Goal: Use online tool/utility

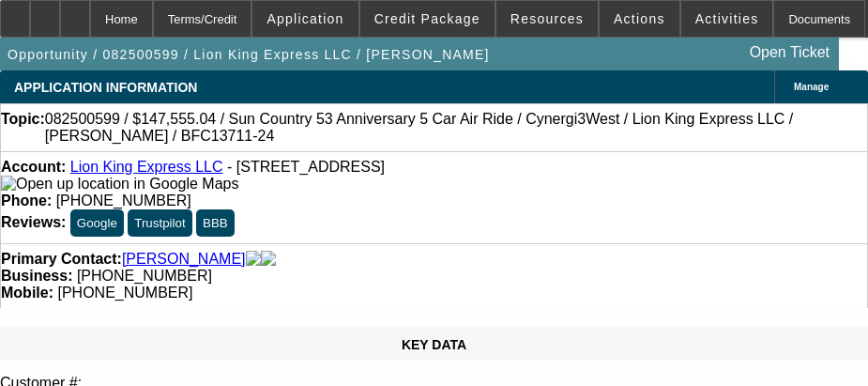
select select "3"
select select "0"
select select "6"
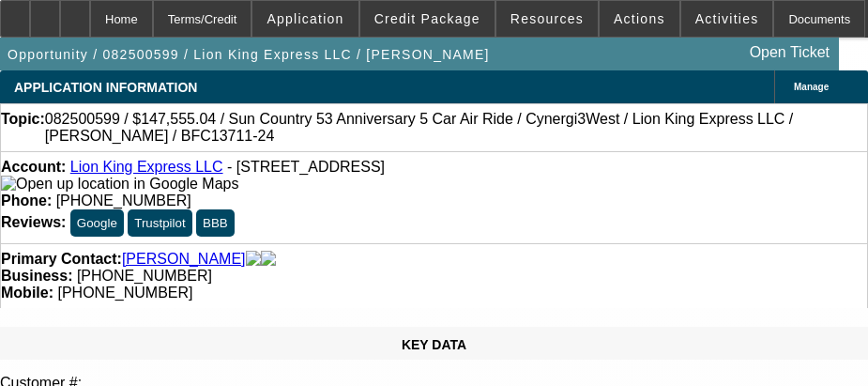
scroll to position [751, 0]
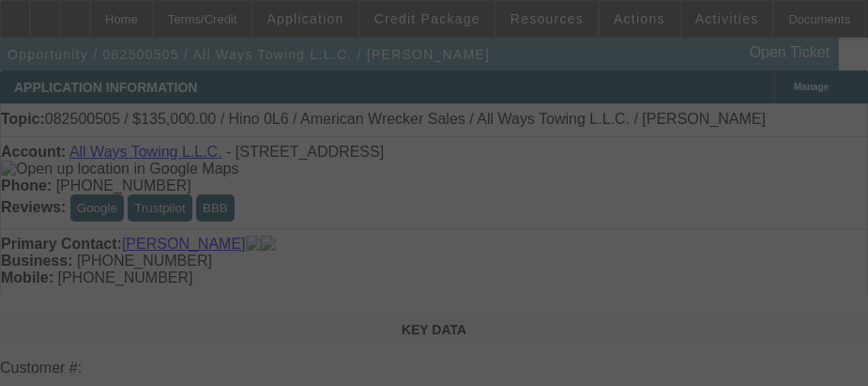
select select "4"
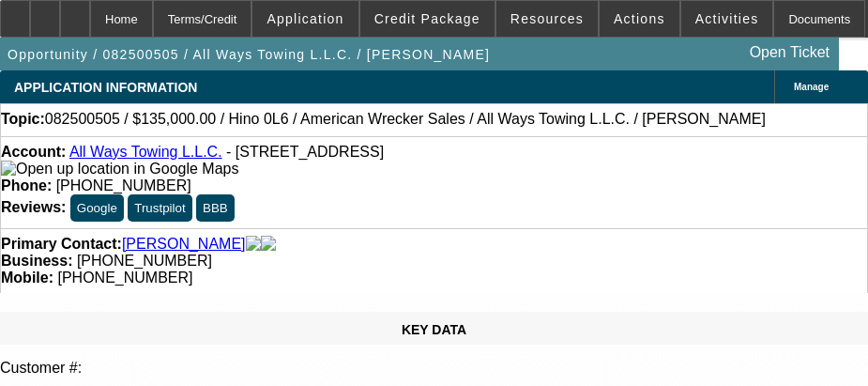
select select "0"
select select "2"
select select "0"
select select "6"
